Goal: Browse casually

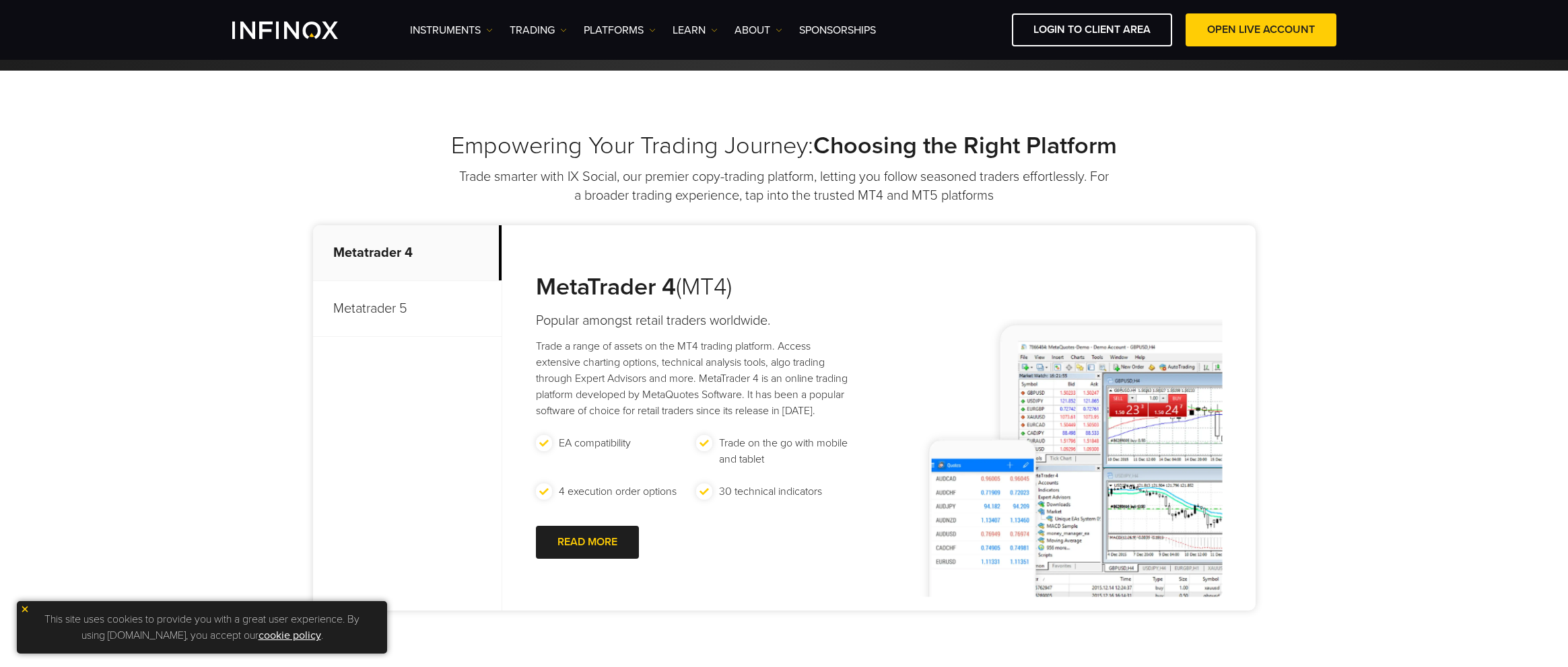
scroll to position [471, 0]
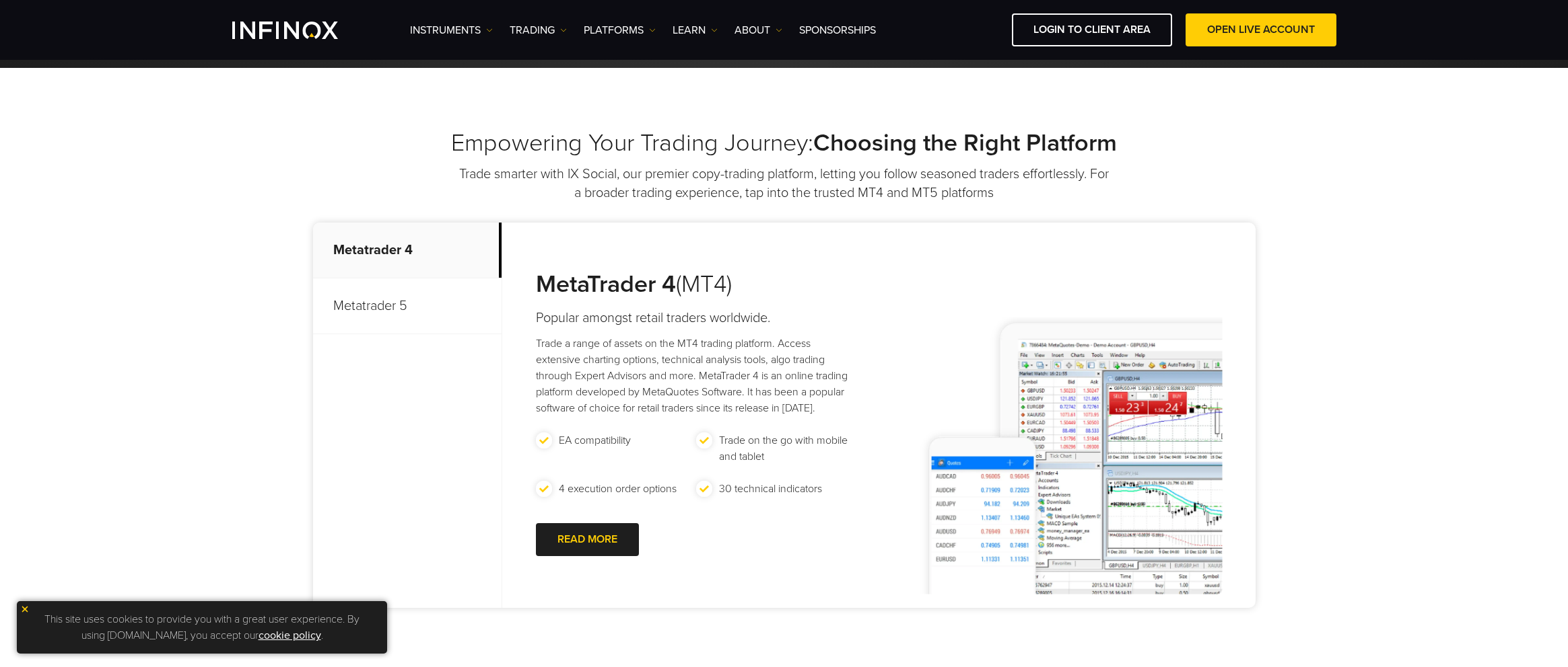
drag, startPoint x: 304, startPoint y: 157, endPoint x: 1, endPoint y: 205, distance: 306.8
click at [304, 157] on div "Empowering Your Trading Journey: Choosing the Right Platform Trade smarter with…" at bounding box center [784, 368] width 969 height 480
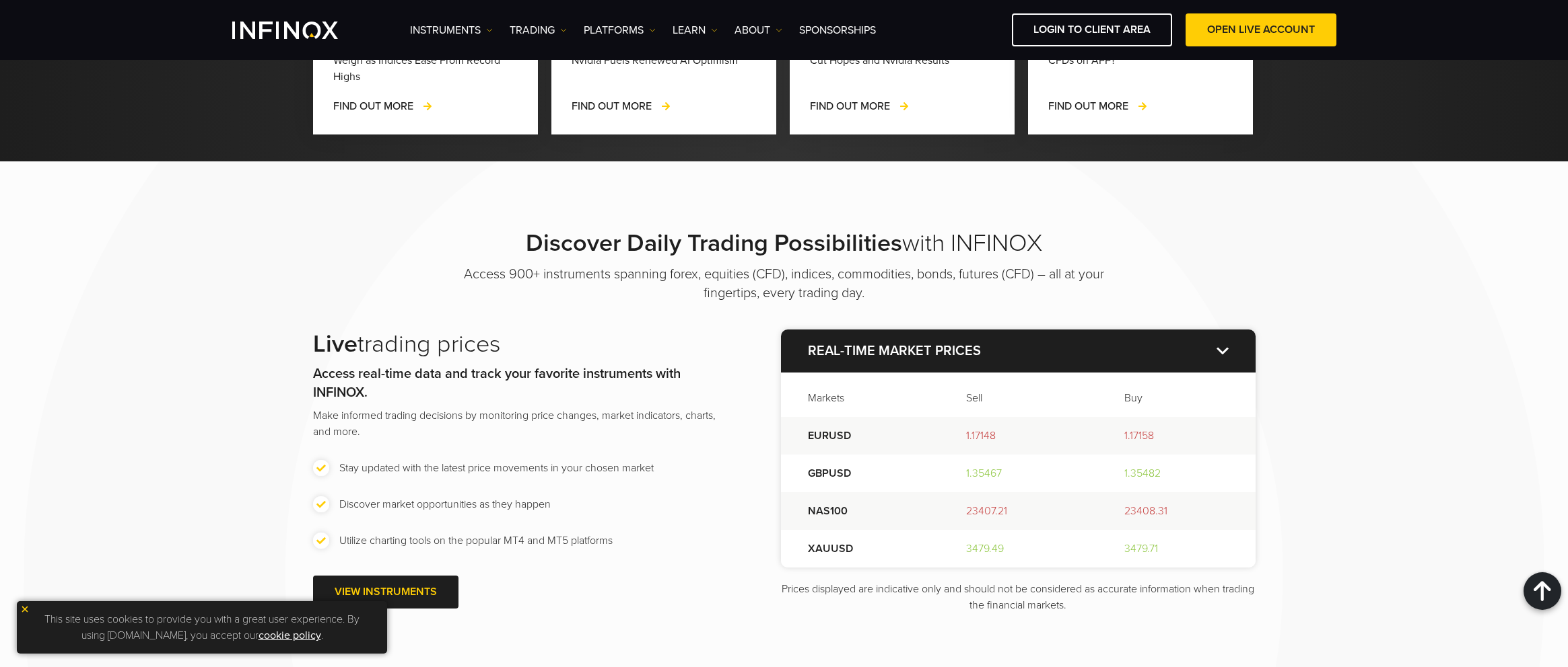
scroll to position [1412, 0]
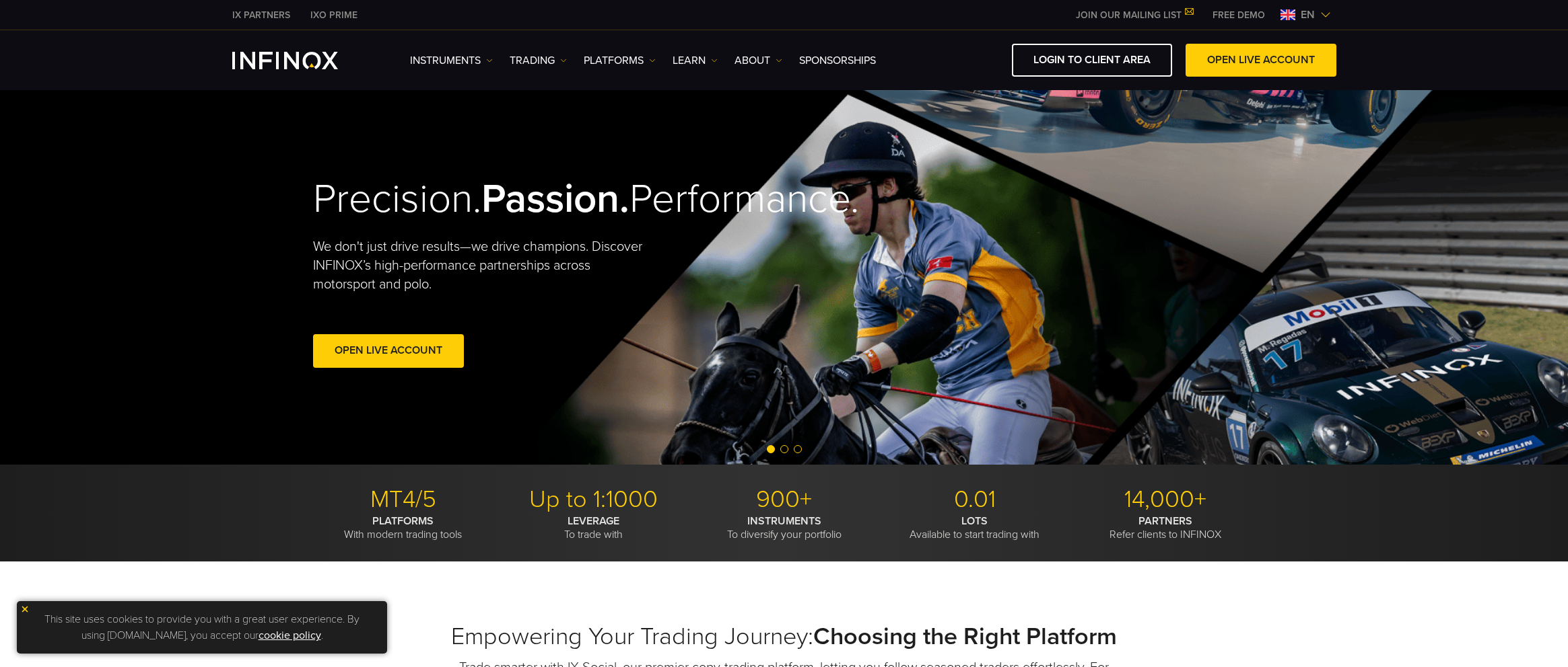
click at [212, 238] on video at bounding box center [784, 273] width 1568 height 382
click at [786, 447] on span "Go to slide 2" at bounding box center [784, 449] width 8 height 8
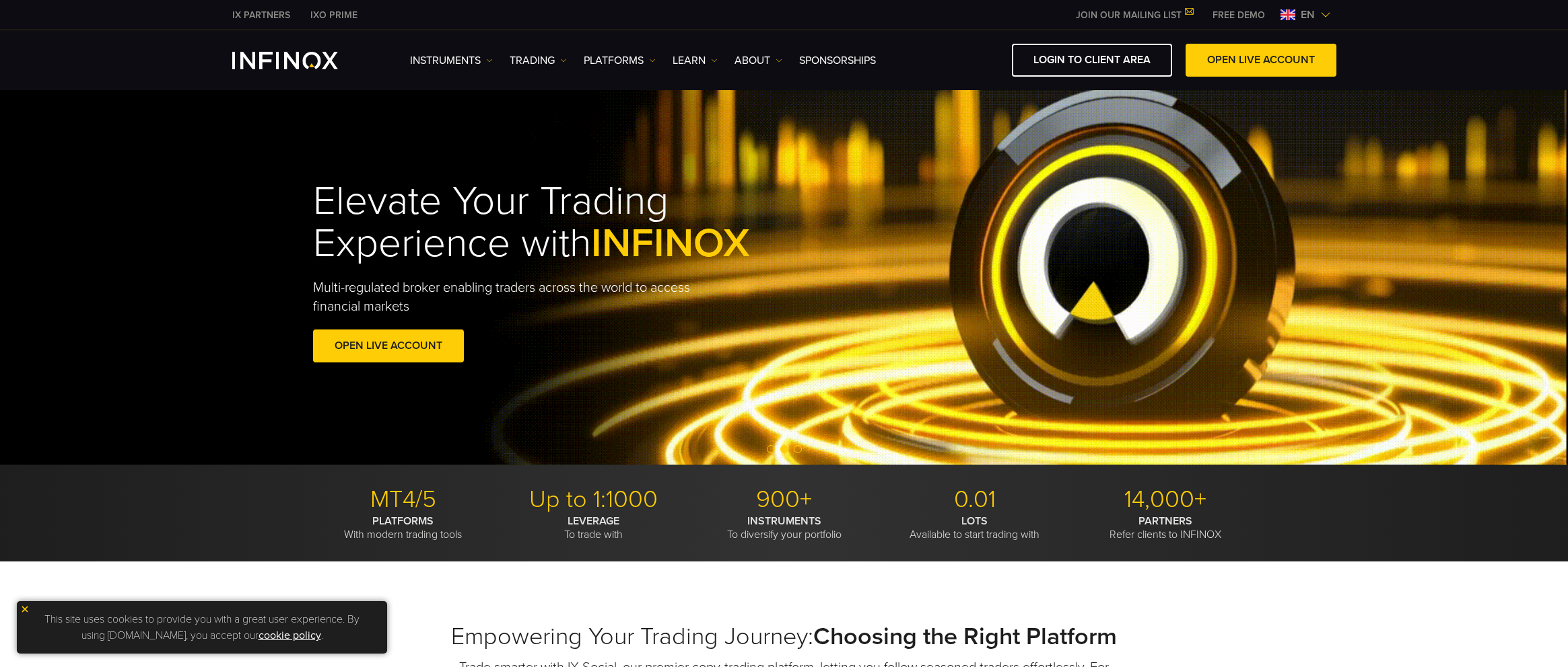
click at [796, 452] on span "Go to slide 3" at bounding box center [797, 449] width 8 height 8
